Goal: Transaction & Acquisition: Purchase product/service

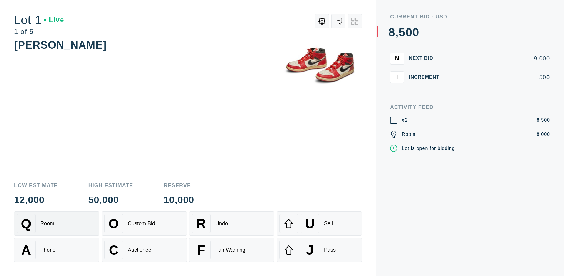
click at [57, 224] on div "Q Room" at bounding box center [57, 223] width 80 height 19
click at [57, 250] on div "A Phone" at bounding box center [57, 250] width 80 height 19
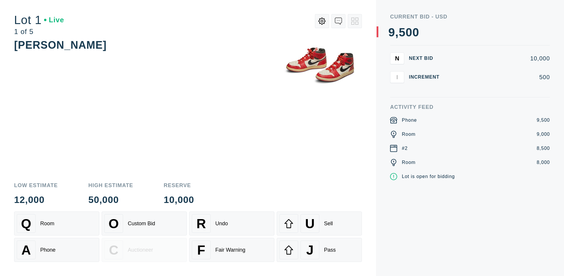
click at [144, 224] on div "Custom Bid" at bounding box center [141, 224] width 27 height 6
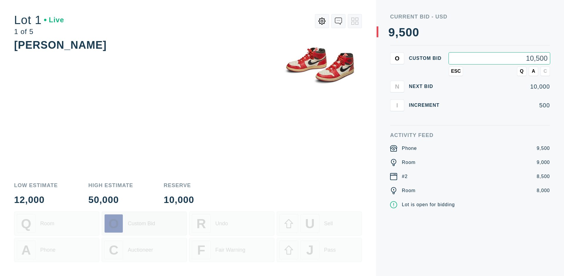
type input "10,500"
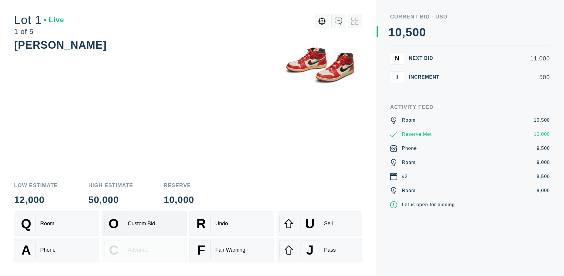
click at [144, 224] on div "Custom Bid" at bounding box center [141, 224] width 27 height 6
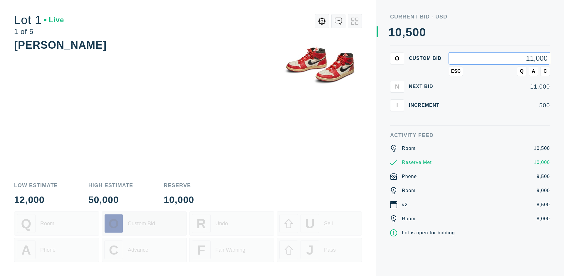
type input "11,000"
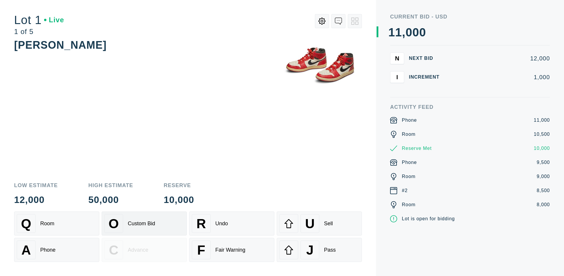
click at [57, 224] on div "Q Room" at bounding box center [57, 223] width 80 height 19
